Goal: Find specific page/section

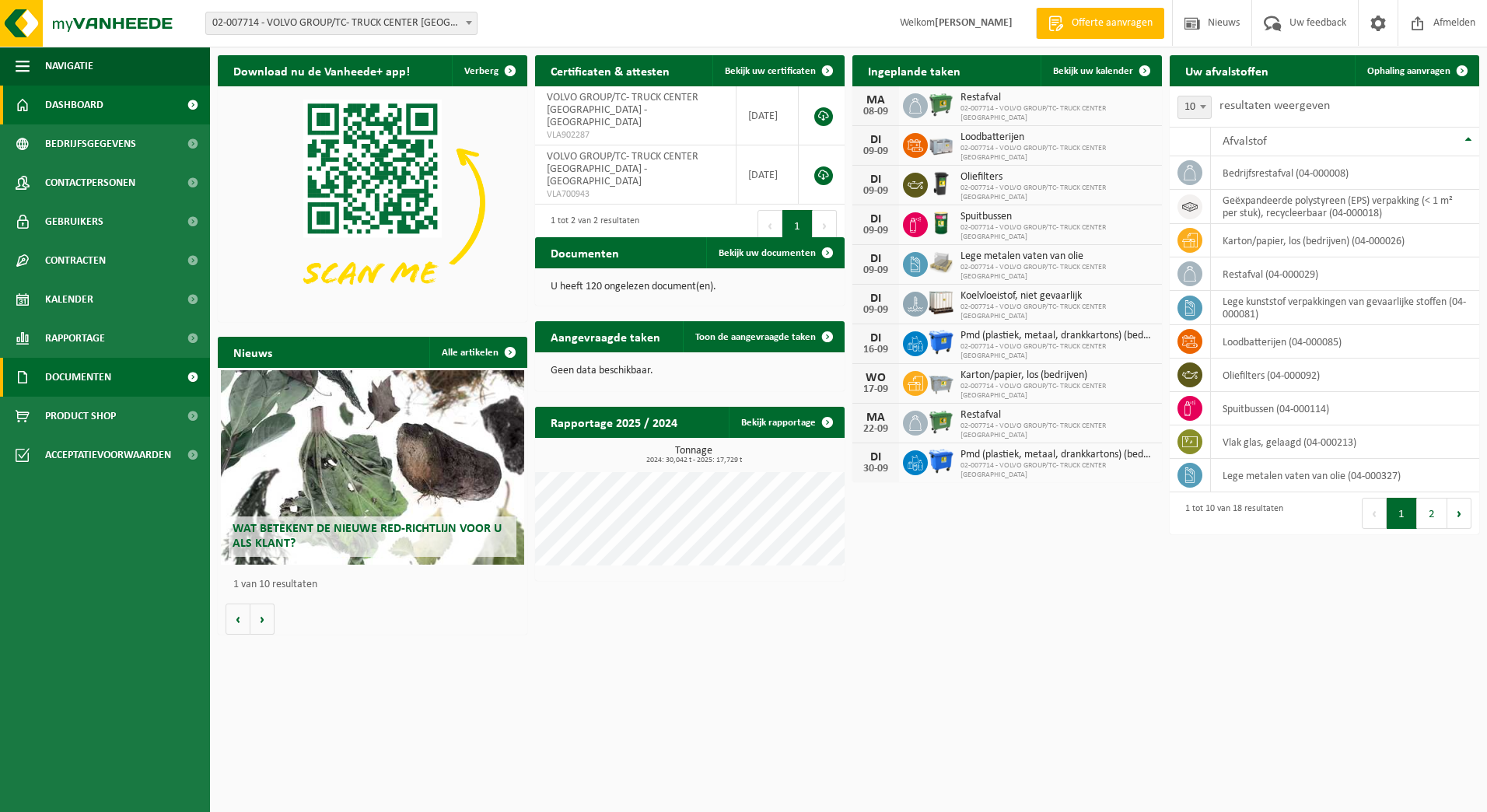
click at [109, 381] on span "Documenten" at bounding box center [78, 377] width 66 height 39
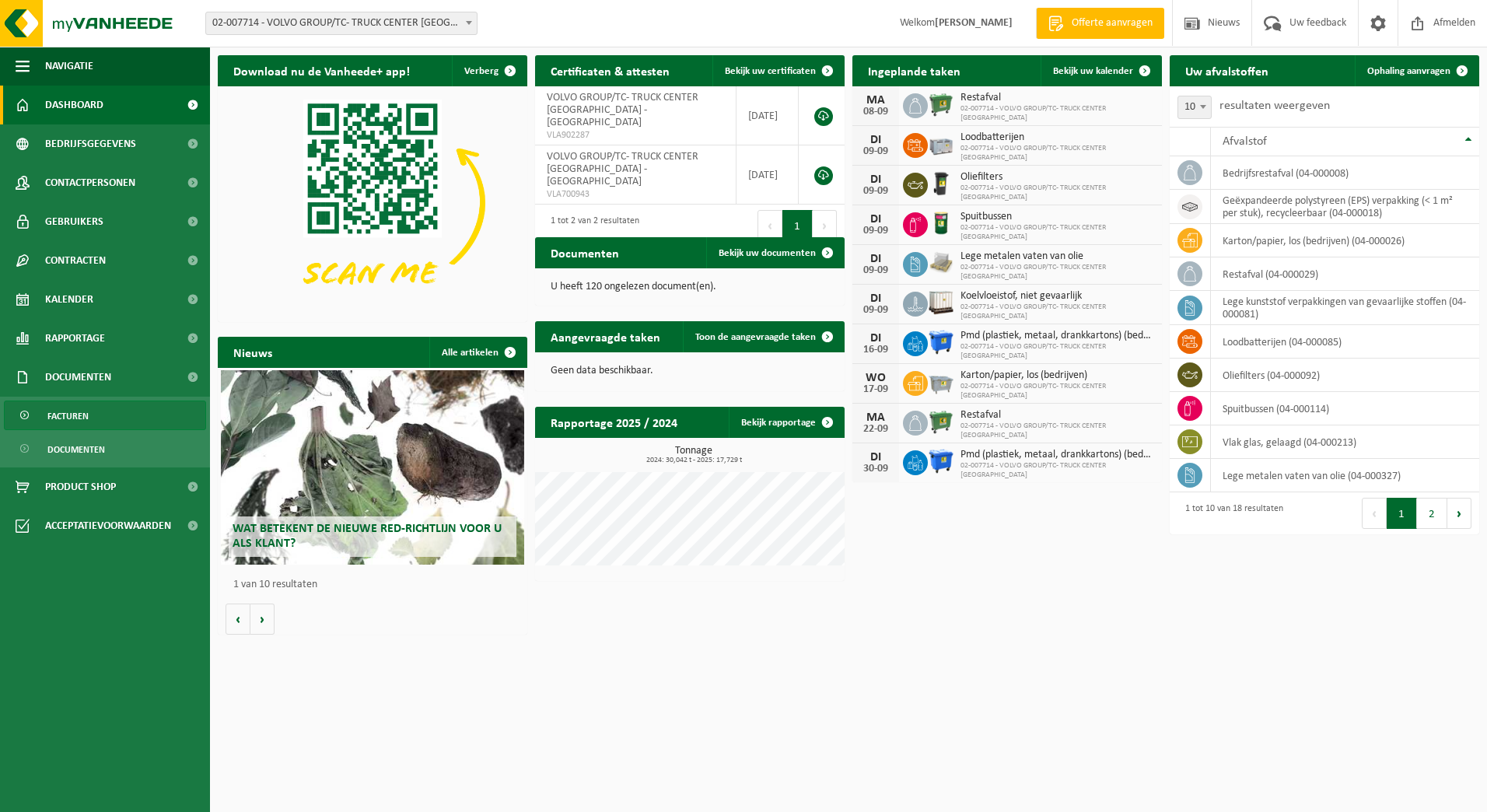
click at [99, 415] on link "Facturen" at bounding box center [105, 415] width 202 height 30
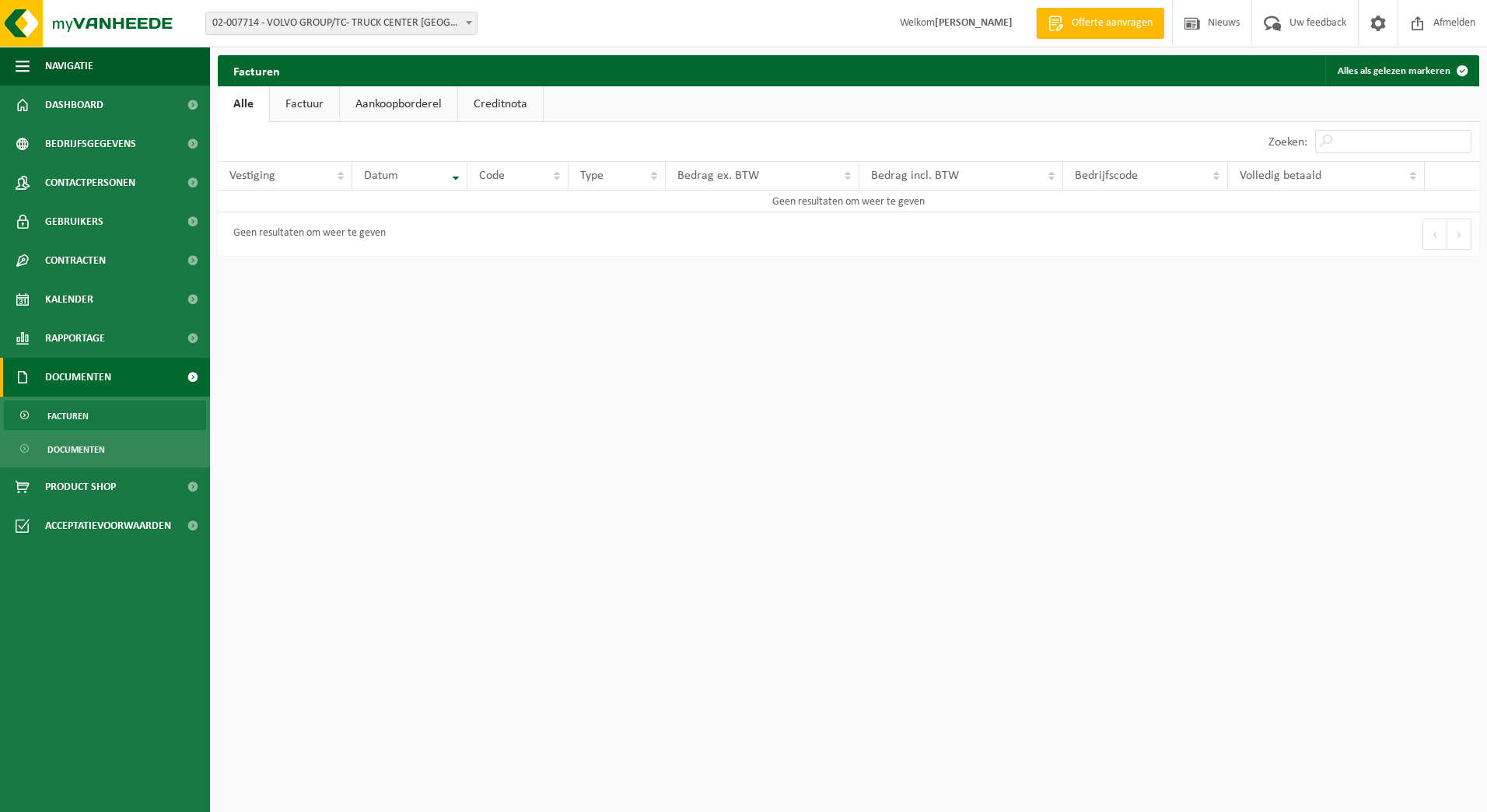
click at [414, 105] on link "Aankoopborderel" at bounding box center [399, 104] width 118 height 36
click at [822, 202] on td "Geen resultaten om weer te geven" at bounding box center [847, 202] width 1261 height 22
click at [478, 104] on link "Creditnota" at bounding box center [508, 104] width 85 height 36
click at [292, 101] on link "Factuur" at bounding box center [304, 104] width 69 height 36
click at [213, 101] on div "Facturen Alles als gelezen markeren Even geduld. Door de grote hoeveelheid gege…" at bounding box center [848, 159] width 1277 height 209
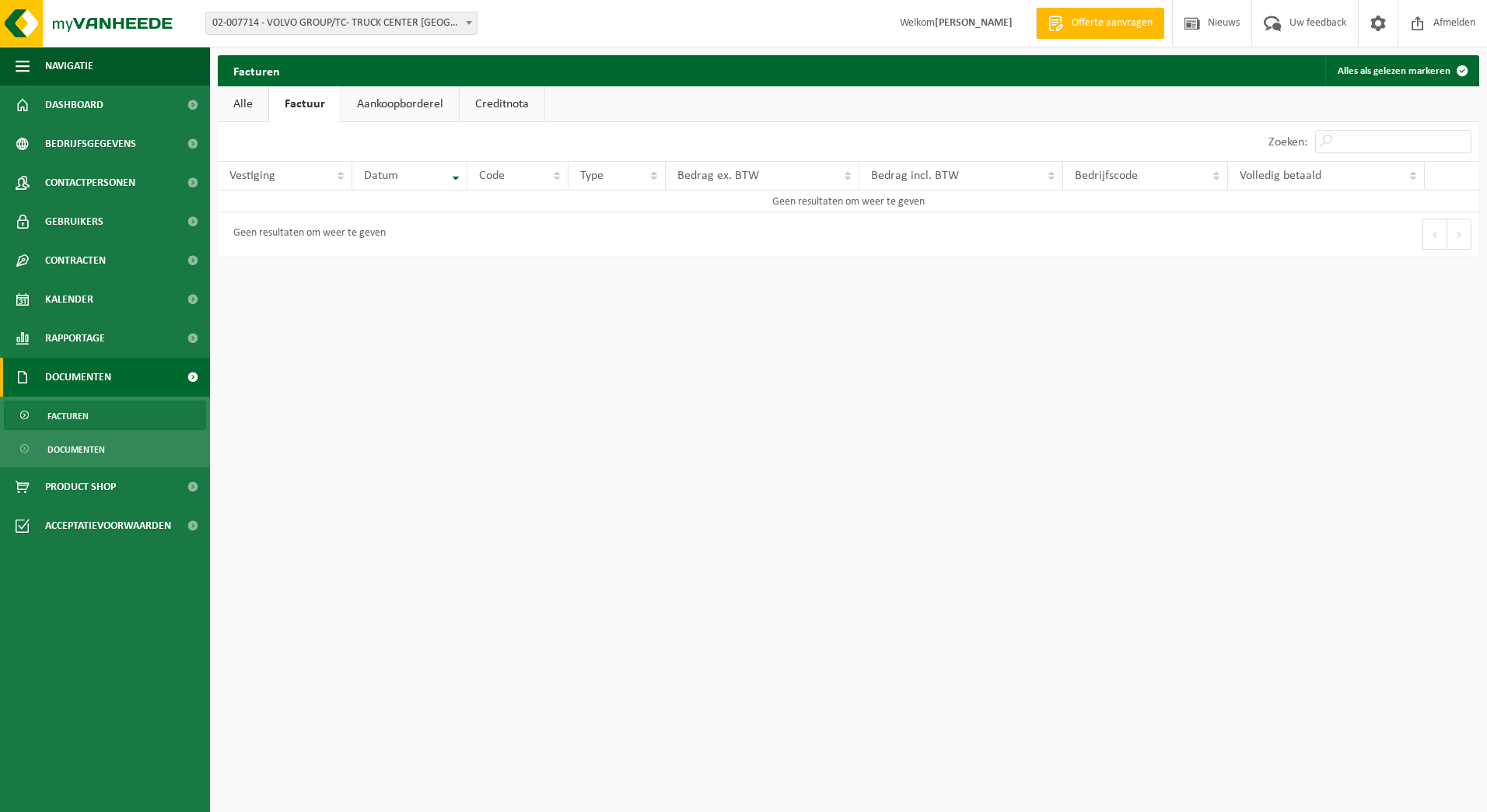
click at [231, 107] on link "Alle" at bounding box center [242, 104] width 50 height 36
click at [388, 109] on link "Aankoopborderel" at bounding box center [399, 104] width 118 height 36
